Goal: Transaction & Acquisition: Purchase product/service

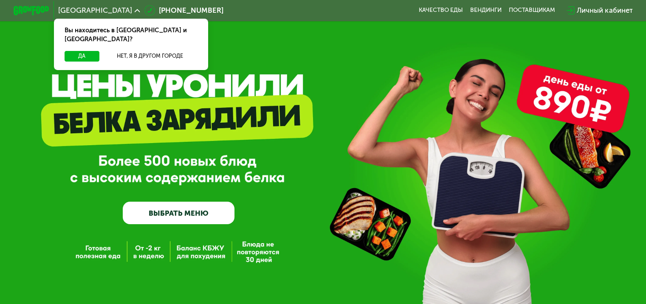
click at [153, 220] on link "ВЫБРАТЬ МЕНЮ" at bounding box center [179, 213] width 112 height 23
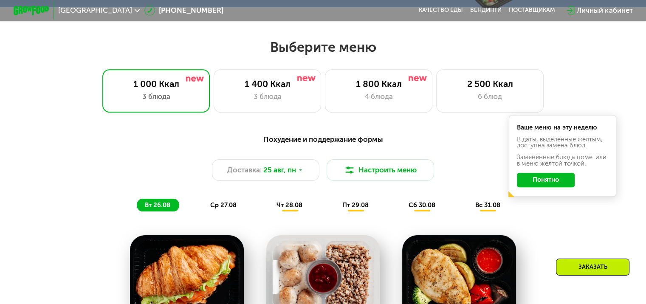
scroll to position [382, 0]
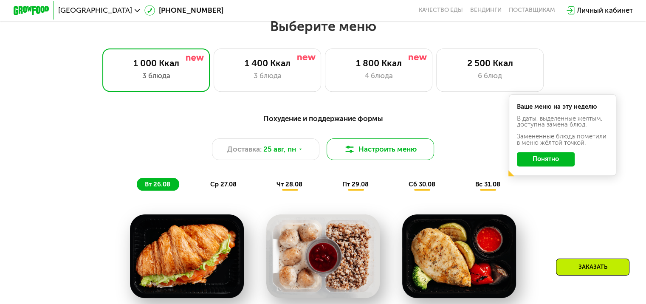
click at [388, 156] on button "Настроить меню" at bounding box center [381, 149] width 108 height 22
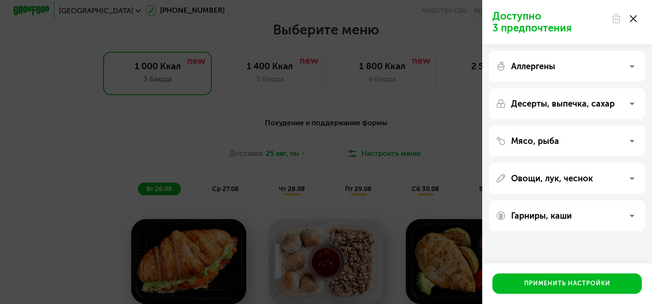
click at [432, 80] on div "Доступно 3 предпочтения Аллергены Десерты, выпечка, сахар Мясо, рыба Овощи, лук…" at bounding box center [326, 152] width 652 height 304
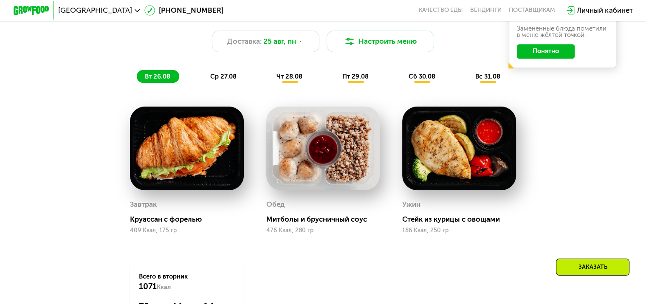
scroll to position [489, 0]
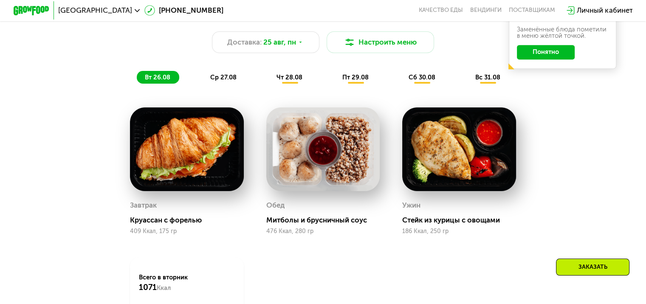
click at [268, 84] on div "ср 27.08" at bounding box center [289, 77] width 43 height 13
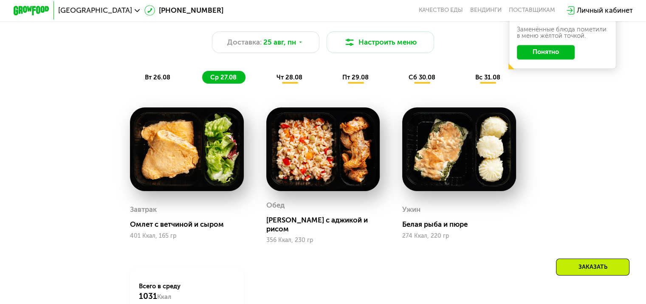
click at [334, 84] on div "чт 28.08" at bounding box center [355, 77] width 43 height 13
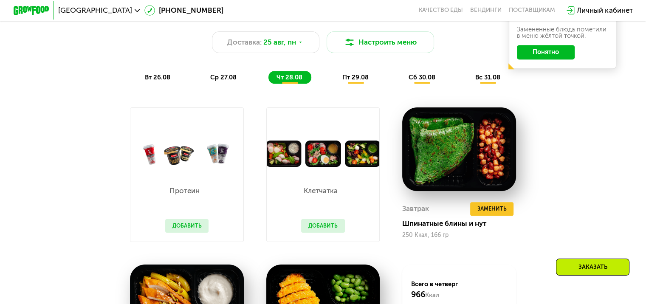
click at [365, 81] on span "пт 29.08" at bounding box center [355, 77] width 26 height 8
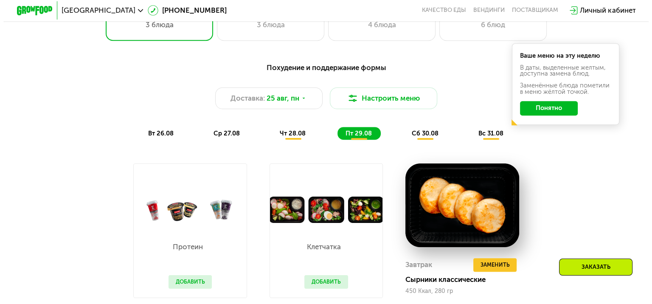
scroll to position [433, 0]
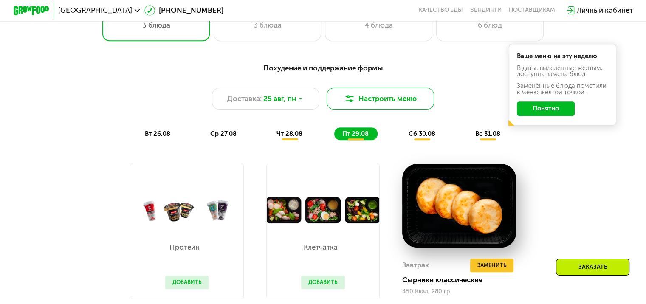
click at [382, 104] on button "Настроить меню" at bounding box center [381, 99] width 108 height 22
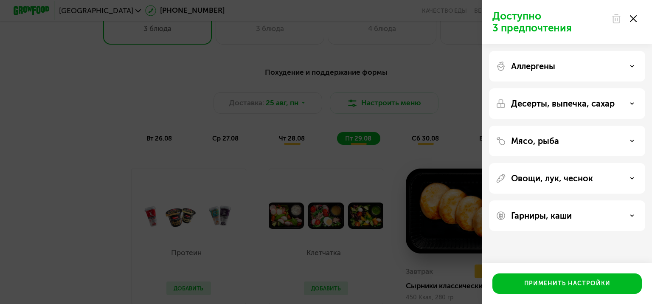
click at [558, 88] on div "Аллергены" at bounding box center [567, 103] width 156 height 31
click at [570, 68] on div "Аллергены" at bounding box center [567, 66] width 143 height 10
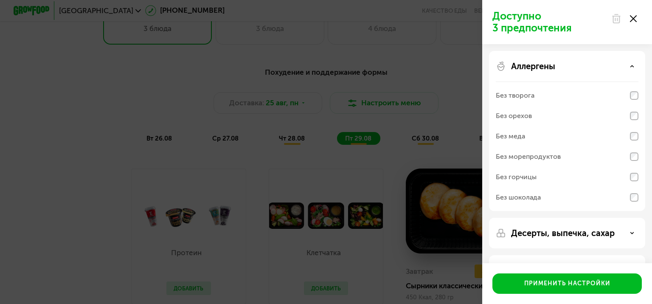
click at [569, 70] on div "Аллергены" at bounding box center [567, 66] width 143 height 10
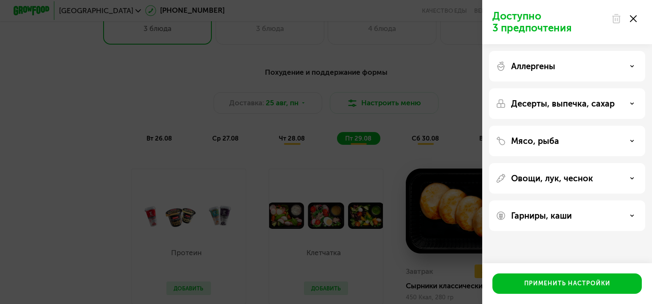
click at [564, 126] on div "Десерты, выпечка, сахар" at bounding box center [567, 141] width 156 height 31
click at [566, 126] on div "Десерты, выпечка, сахар" at bounding box center [567, 141] width 156 height 31
click at [560, 126] on div "Десерты, выпечка, сахар" at bounding box center [567, 141] width 156 height 31
click at [607, 126] on div "Десерты, выпечка, сахар" at bounding box center [567, 141] width 156 height 31
click at [636, 102] on div "Десерты, выпечка, сахар" at bounding box center [567, 104] width 143 height 10
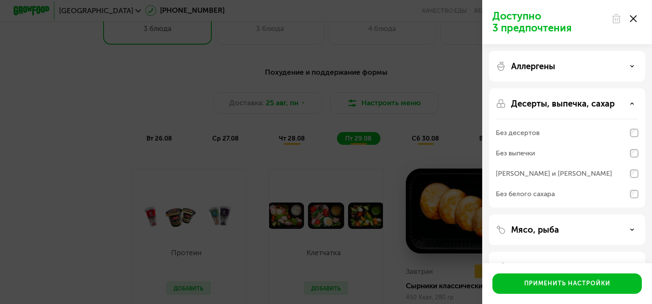
click at [636, 102] on div "Десерты, выпечка, сахар" at bounding box center [567, 104] width 143 height 10
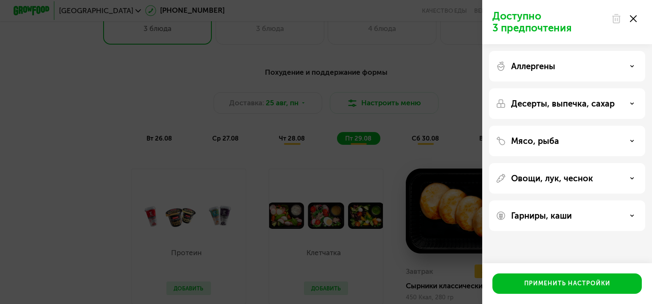
click at [630, 141] on icon at bounding box center [632, 141] width 4 height 4
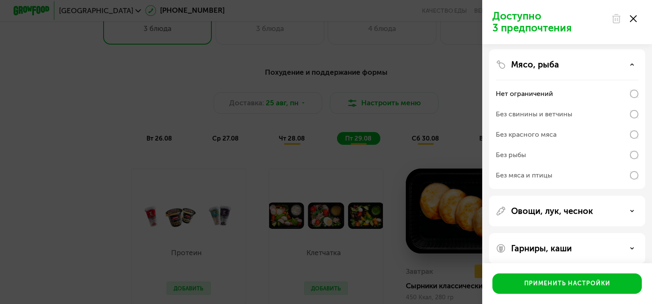
scroll to position [78, 0]
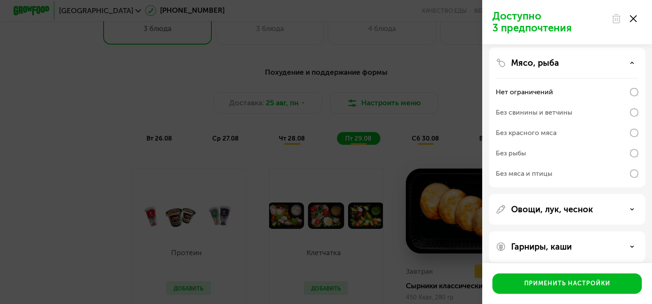
click at [570, 231] on div "Овощи, лук, чеснок" at bounding box center [567, 246] width 156 height 31
click at [581, 213] on p "Овощи, лук, чеснок" at bounding box center [552, 209] width 82 height 10
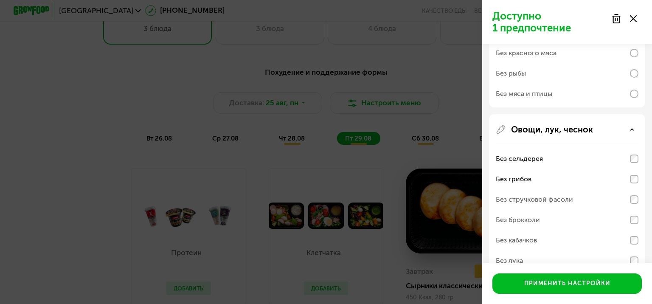
scroll to position [187, 0]
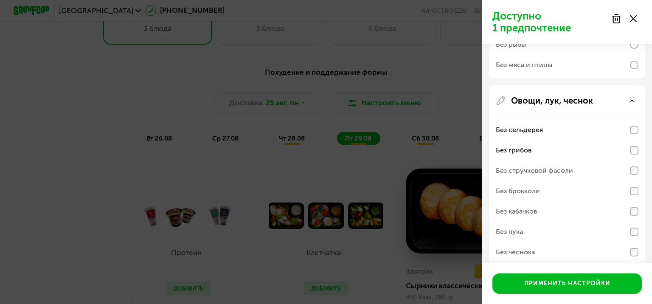
click at [635, 175] on div "Без стручковой фасоли" at bounding box center [567, 171] width 143 height 20
click at [631, 200] on div "Без брокколи" at bounding box center [567, 191] width 143 height 20
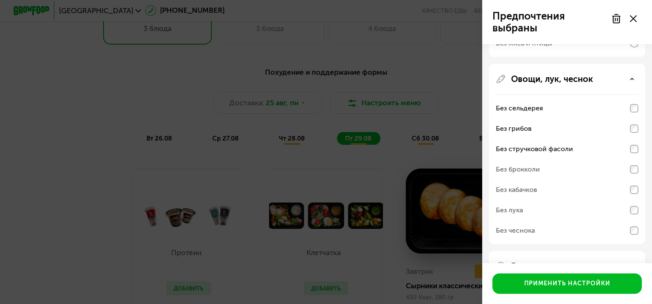
scroll to position [209, 0]
click at [594, 171] on div "Без брокколи" at bounding box center [567, 169] width 143 height 20
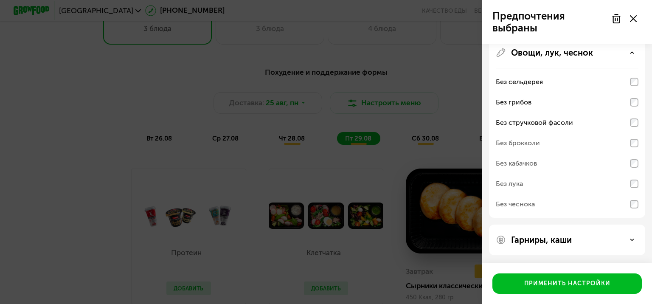
click at [613, 251] on div "Гарниры, каши" at bounding box center [567, 240] width 156 height 31
click at [630, 237] on div "Гарниры, каши" at bounding box center [567, 240] width 143 height 10
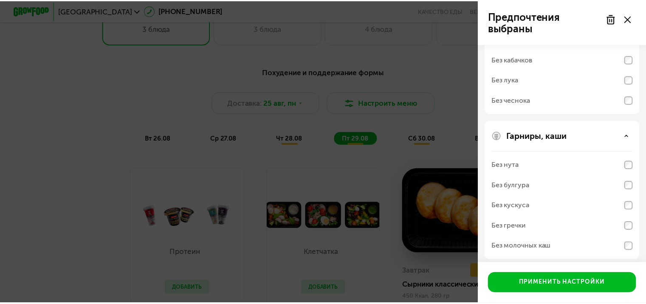
scroll to position [344, 0]
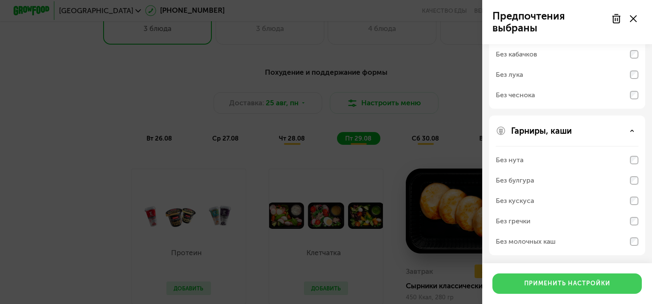
click at [563, 280] on div "Применить настройки" at bounding box center [567, 283] width 86 height 8
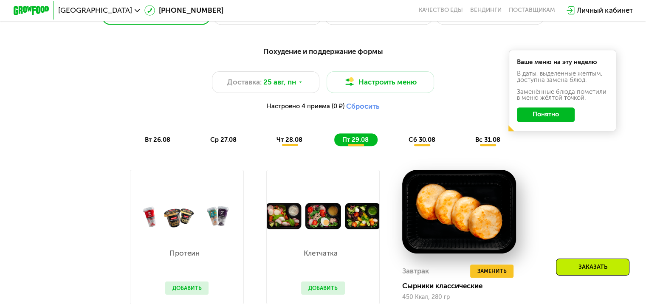
scroll to position [448, 0]
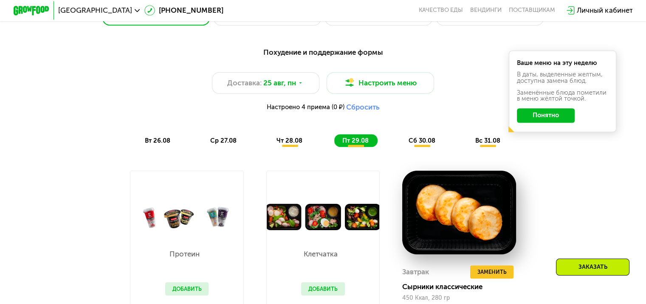
click at [158, 143] on span "вт 26.08" at bounding box center [157, 141] width 25 height 8
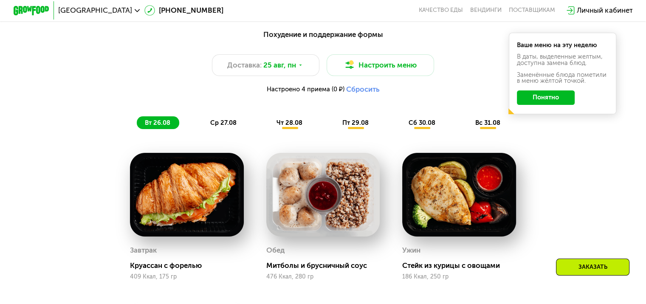
scroll to position [467, 0]
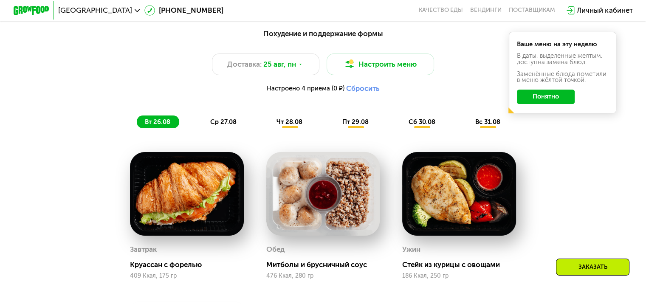
click at [292, 133] on div "Похудение и поддержание формы Доставка: [DATE] Настроить меню Настроено 4 прием…" at bounding box center [323, 78] width 542 height 111
click at [334, 128] on div "чт 28.08" at bounding box center [355, 121] width 43 height 13
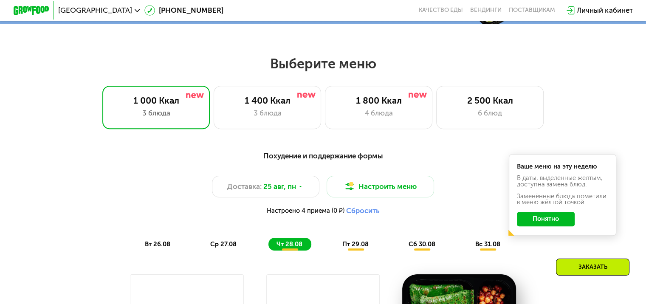
scroll to position [346, 0]
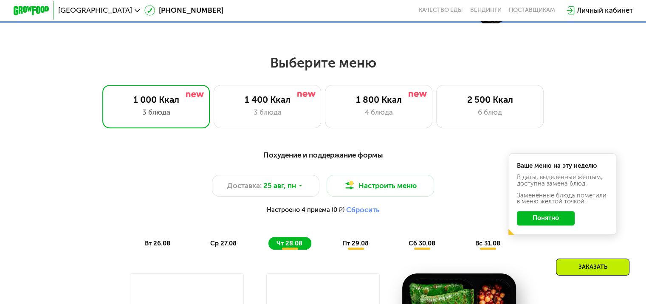
drag, startPoint x: 374, startPoint y: 180, endPoint x: 435, endPoint y: 115, distance: 89.8
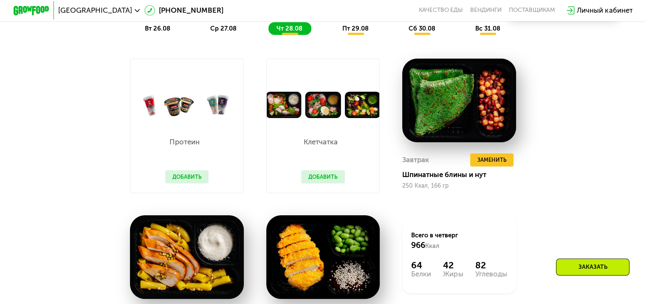
scroll to position [560, 0]
click at [183, 182] on button "Добавить" at bounding box center [187, 177] width 44 height 14
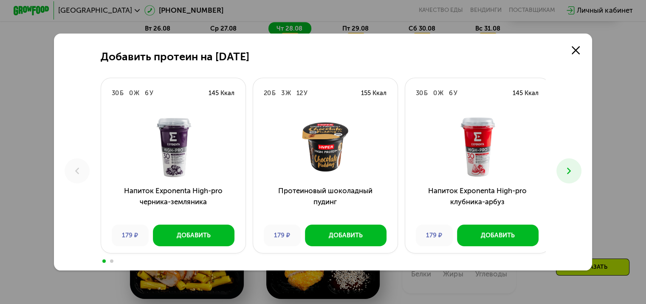
click at [206, 178] on img at bounding box center [173, 146] width 130 height 63
click at [561, 169] on button at bounding box center [568, 170] width 25 height 25
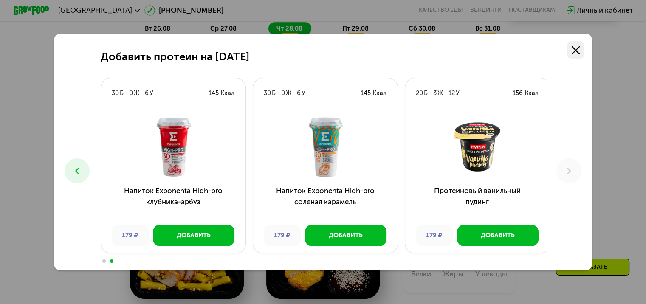
click at [575, 50] on icon at bounding box center [576, 50] width 8 height 8
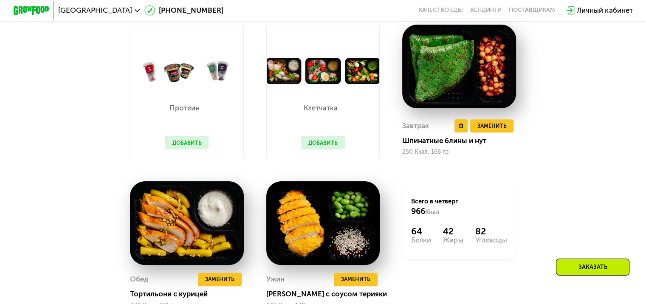
scroll to position [594, 0]
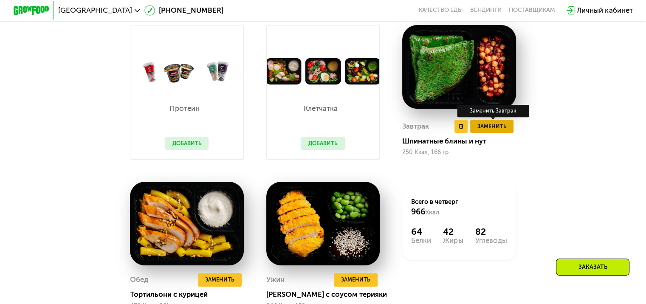
click at [501, 131] on span "Заменить" at bounding box center [491, 126] width 29 height 9
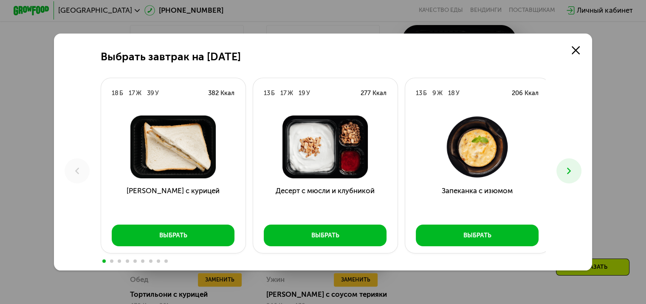
click at [560, 171] on button at bounding box center [568, 170] width 25 height 25
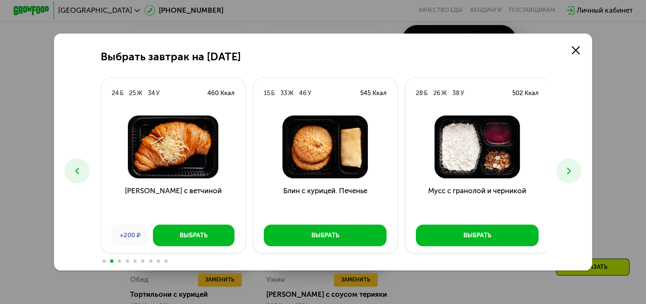
click at [560, 171] on button at bounding box center [568, 170] width 25 height 25
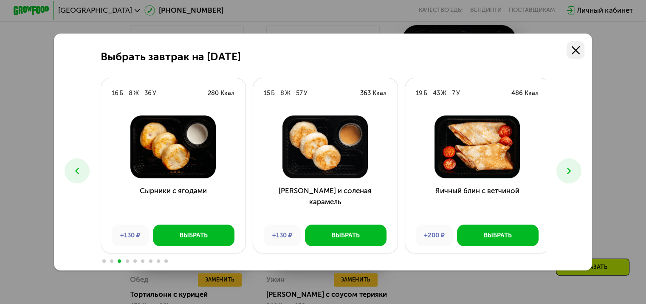
click at [579, 48] on icon at bounding box center [576, 50] width 8 height 8
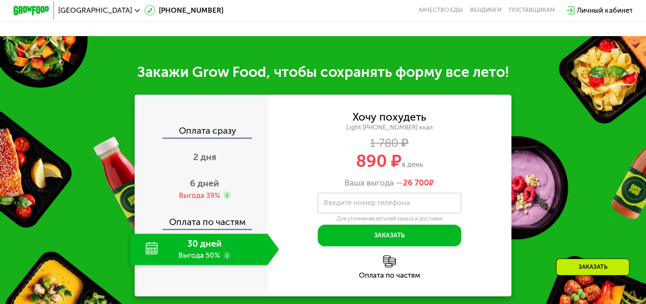
scroll to position [937, 0]
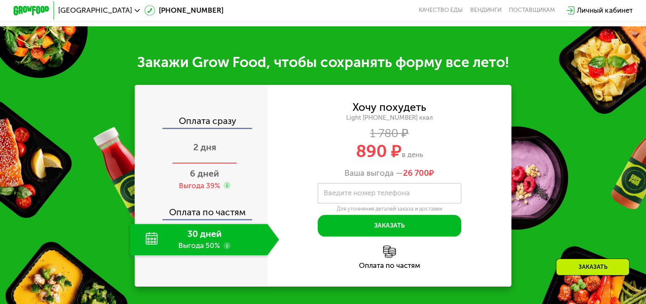
click at [207, 152] on span "2 дня" at bounding box center [204, 147] width 23 height 11
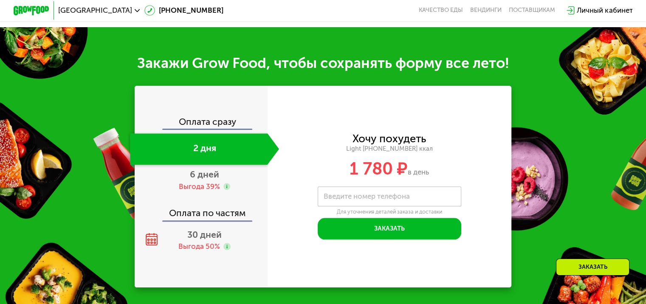
scroll to position [891, 0]
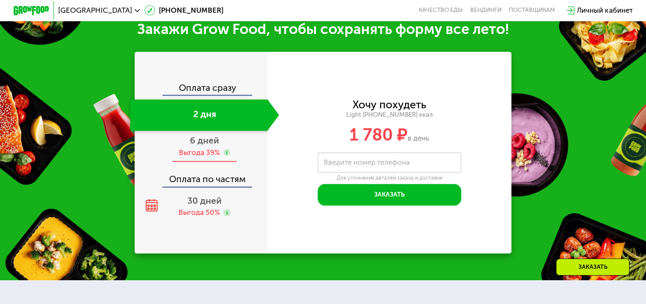
click at [199, 158] on div "Выгода 39%" at bounding box center [198, 153] width 41 height 10
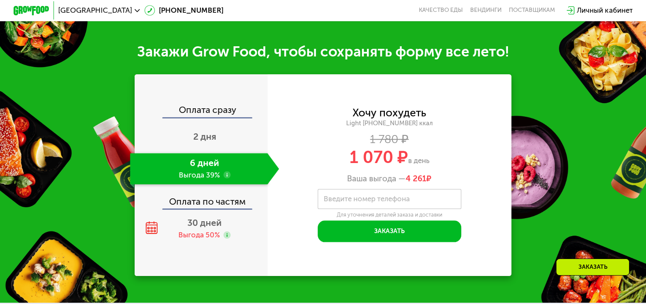
click at [219, 209] on div "Оплата по частям" at bounding box center [201, 198] width 132 height 21
click at [185, 245] on div "30 дней Выгода 50%" at bounding box center [204, 228] width 149 height 31
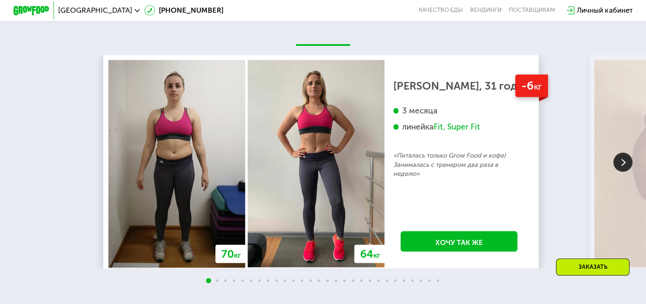
scroll to position [1535, 0]
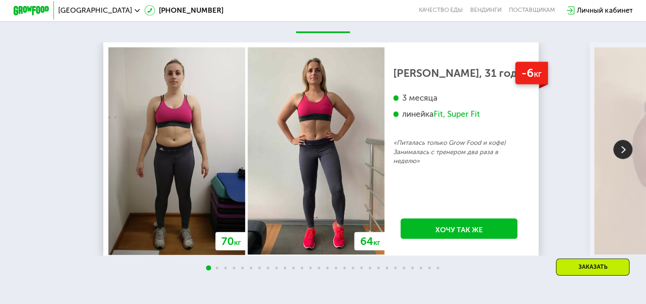
click at [622, 159] on img at bounding box center [622, 149] width 19 height 19
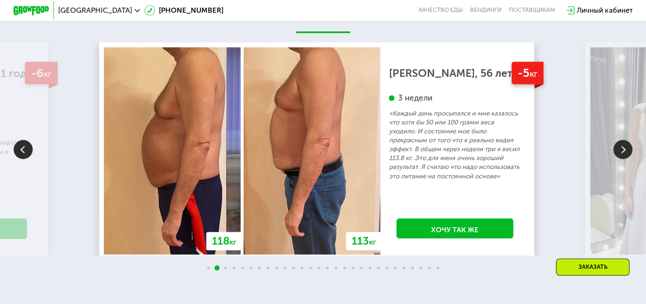
click at [622, 159] on img at bounding box center [622, 149] width 19 height 19
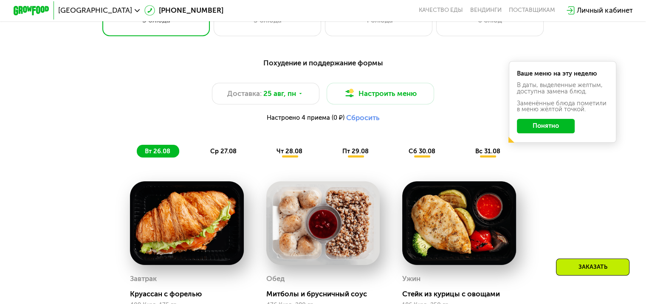
scroll to position [414, 0]
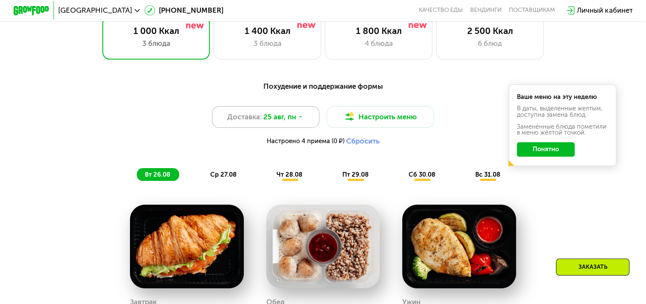
click at [281, 122] on span "25 авг, пн" at bounding box center [279, 117] width 33 height 11
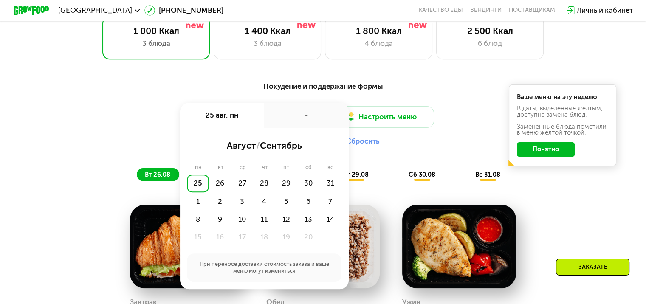
click at [379, 146] on button "Сбросить" at bounding box center [363, 141] width 34 height 9
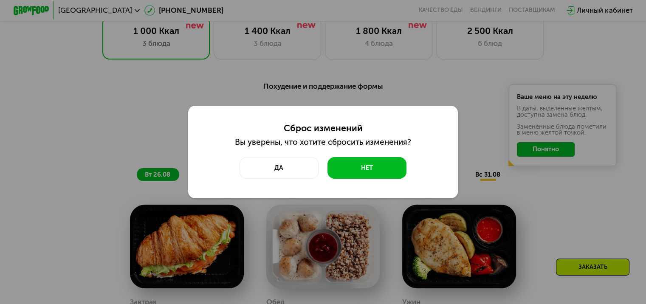
drag, startPoint x: 268, startPoint y: 170, endPoint x: 392, endPoint y: 179, distance: 124.3
click at [392, 179] on div "Сброс изменений Вы уверены, что хотите сбросить изменения? Да Нет" at bounding box center [323, 152] width 270 height 93
click at [391, 178] on button "Нет" at bounding box center [366, 168] width 79 height 22
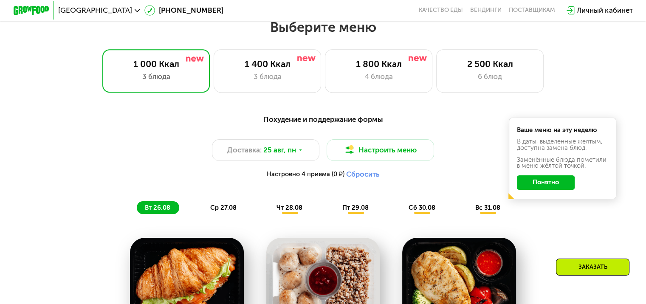
scroll to position [392, 0]
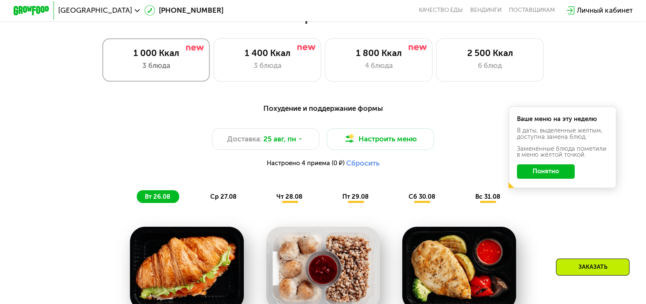
click at [158, 63] on div "3 блюда" at bounding box center [156, 65] width 89 height 11
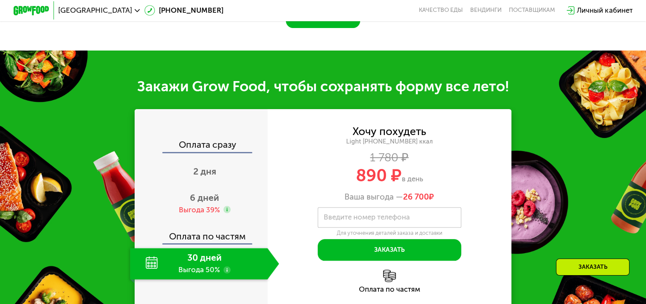
scroll to position [863, 0]
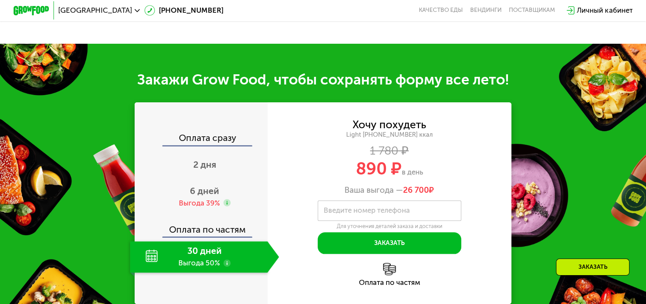
click at [198, 145] on div "Оплата сразу" at bounding box center [201, 138] width 132 height 11
click at [192, 145] on div "Оплата сразу" at bounding box center [201, 138] width 132 height 11
drag, startPoint x: 228, startPoint y: 151, endPoint x: 228, endPoint y: 163, distance: 12.3
click at [228, 163] on div "Оплата сразу 2 дня 6 дней Выгода 39% Оплата по частям 30 дней Выгода 50%" at bounding box center [201, 202] width 133 height 139
click at [228, 163] on div "2 дня" at bounding box center [204, 164] width 149 height 31
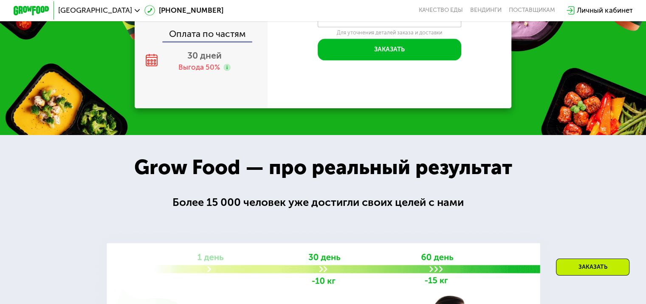
scroll to position [841, 0]
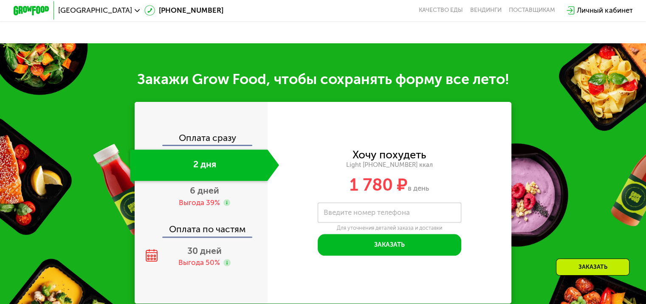
drag, startPoint x: 247, startPoint y: 148, endPoint x: 211, endPoint y: 148, distance: 36.5
click at [211, 145] on div "Оплата сразу" at bounding box center [201, 138] width 132 height 11
click at [156, 145] on div "Оплата сразу" at bounding box center [201, 138] width 132 height 11
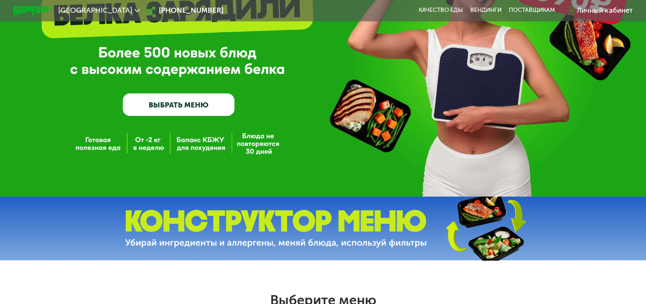
scroll to position [0, 0]
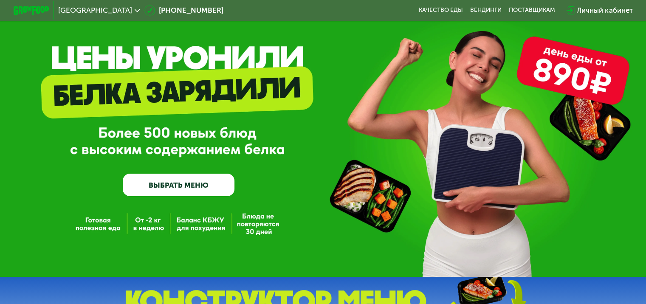
click at [208, 196] on link "ВЫБРАТЬ МЕНЮ" at bounding box center [179, 185] width 112 height 23
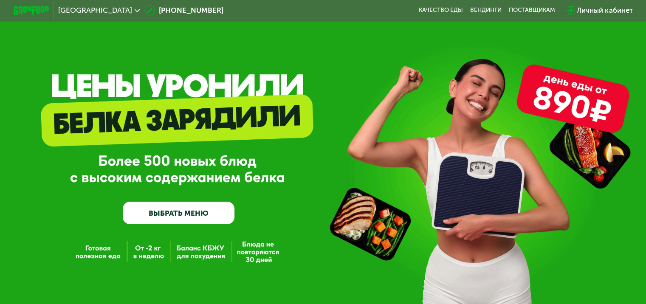
click at [81, 12] on span "[GEOGRAPHIC_DATA]" at bounding box center [95, 10] width 74 height 7
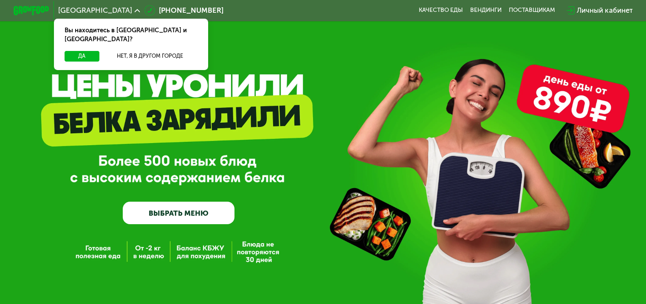
click at [298, 127] on div "GrowFood — доставка правильного питания ВЫБРАТЬ МЕНЮ" at bounding box center [323, 163] width 646 height 121
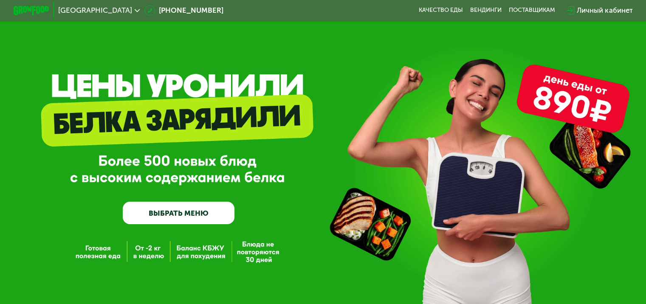
scroll to position [37, 0]
